Goal: Register for event/course

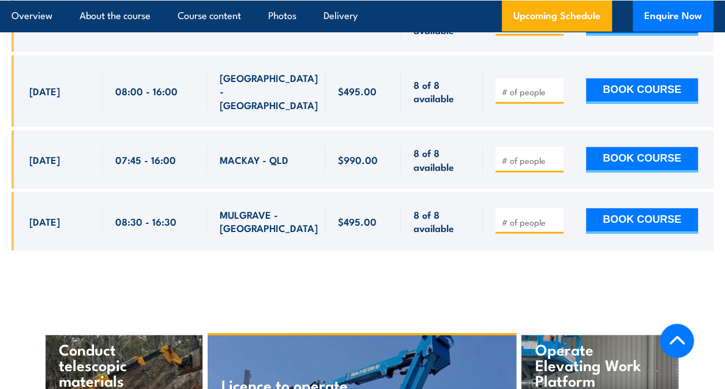
scroll to position [3501, 0]
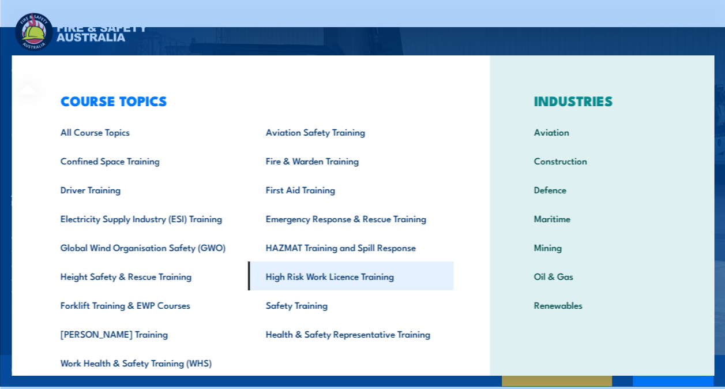
click at [331, 282] on link "High Risk Work Licence Training" at bounding box center [349, 275] width 205 height 29
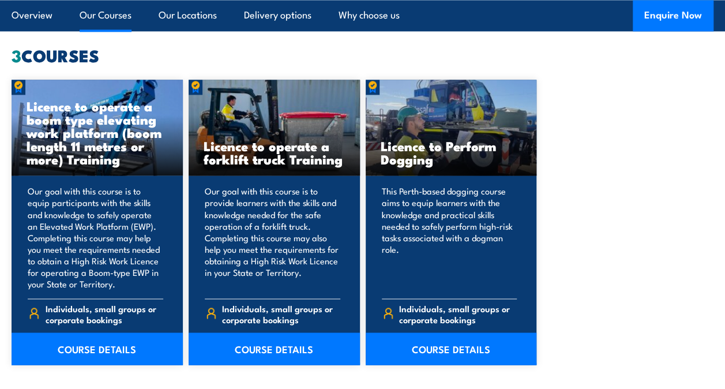
scroll to position [877, 0]
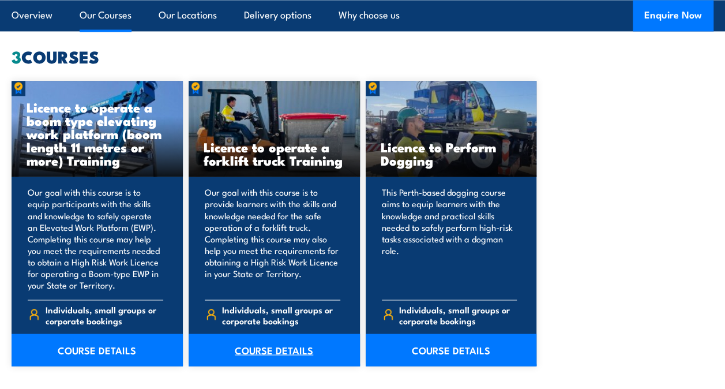
click at [273, 347] on link "COURSE DETAILS" at bounding box center [274, 349] width 171 height 32
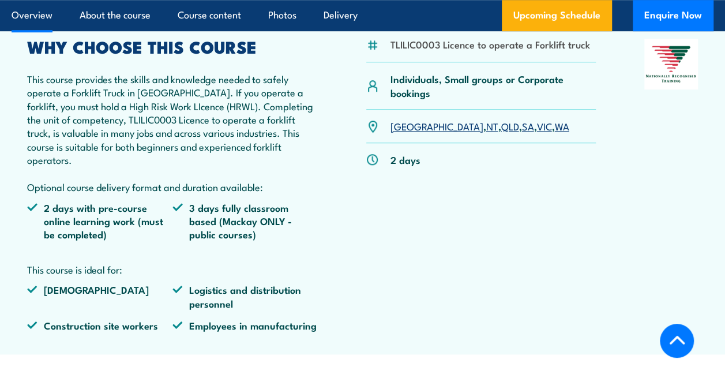
scroll to position [392, 0]
click at [536, 126] on link "VIC" at bounding box center [543, 126] width 15 height 14
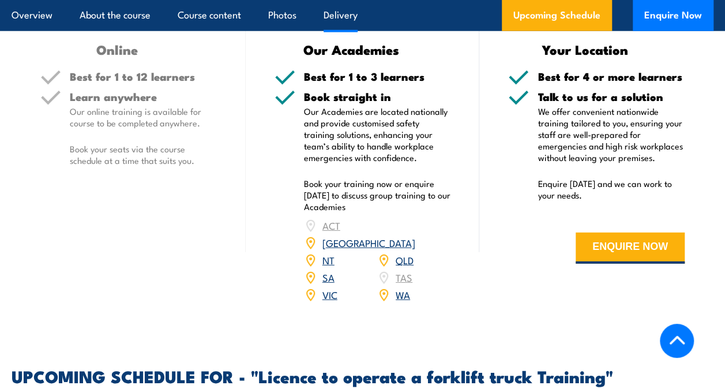
scroll to position [1527, 0]
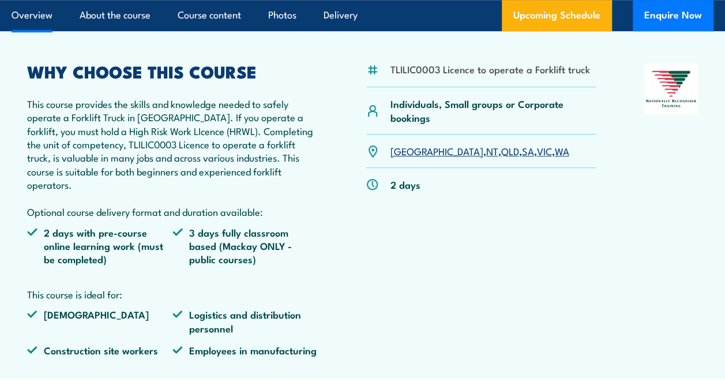
scroll to position [392, 0]
